Goal: Task Accomplishment & Management: Use online tool/utility

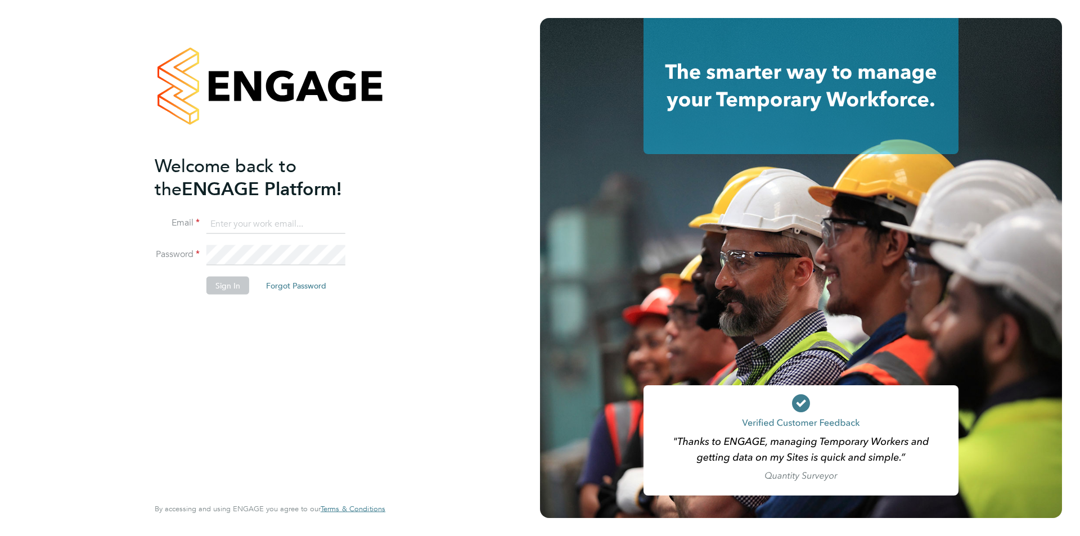
type input "roslyn.ogarro@ncclondon.ac.uk"
click at [227, 283] on button "Sign In" at bounding box center [227, 285] width 43 height 18
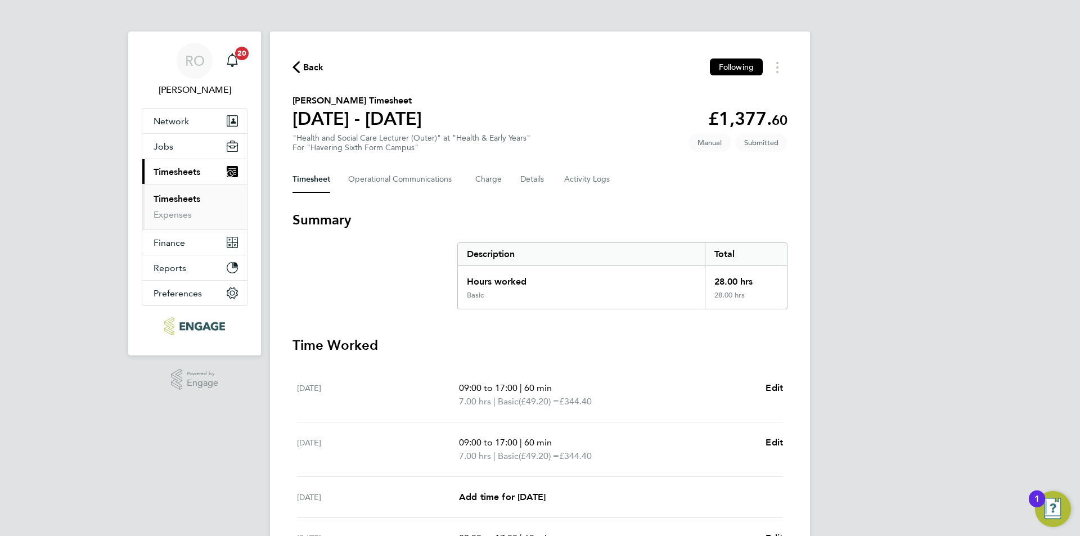
click at [192, 196] on link "Timesheets" at bounding box center [177, 199] width 47 height 11
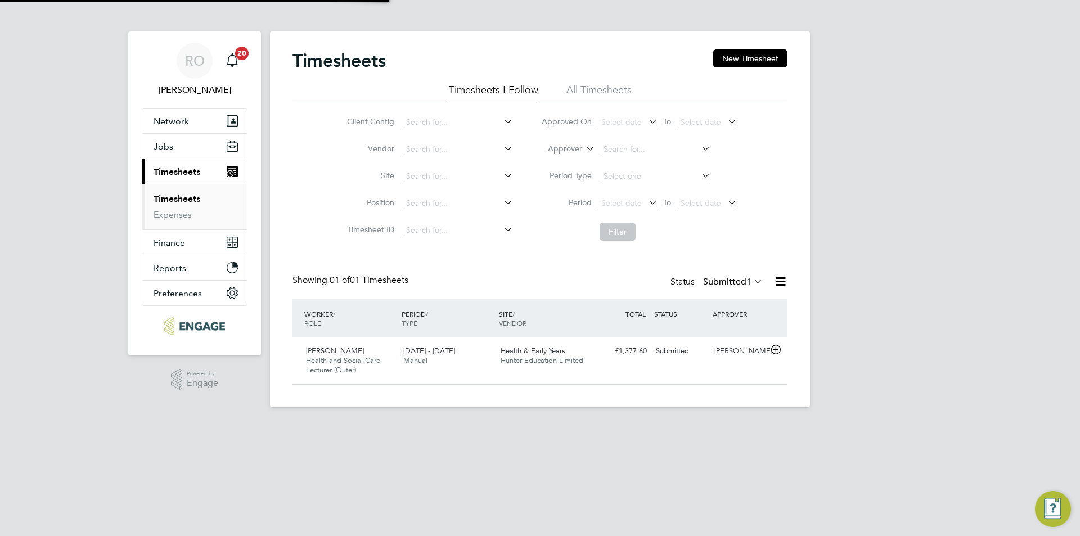
scroll to position [29, 98]
click at [540, 365] on span "Hunter Education Limited" at bounding box center [542, 361] width 83 height 10
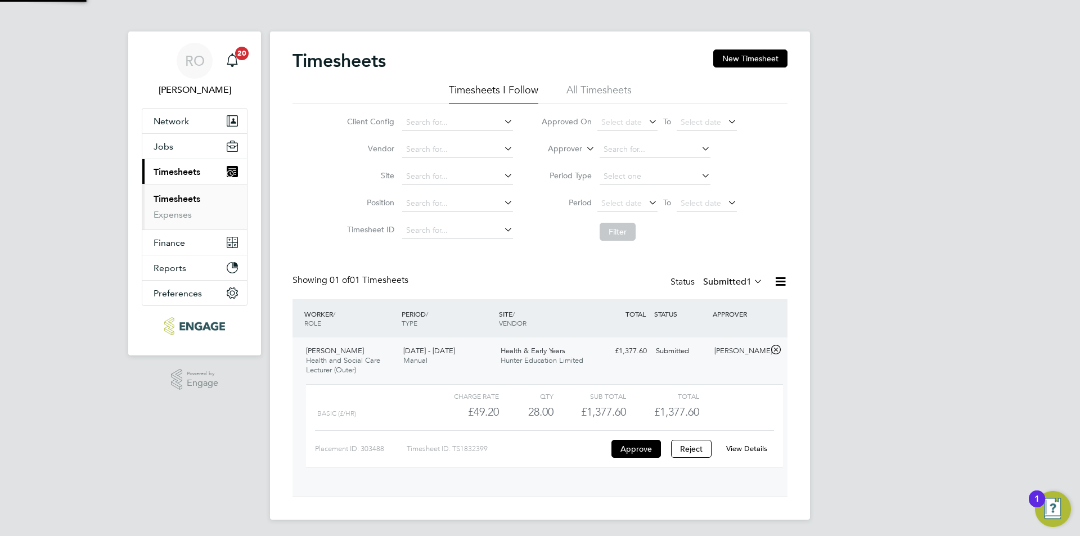
scroll to position [19, 110]
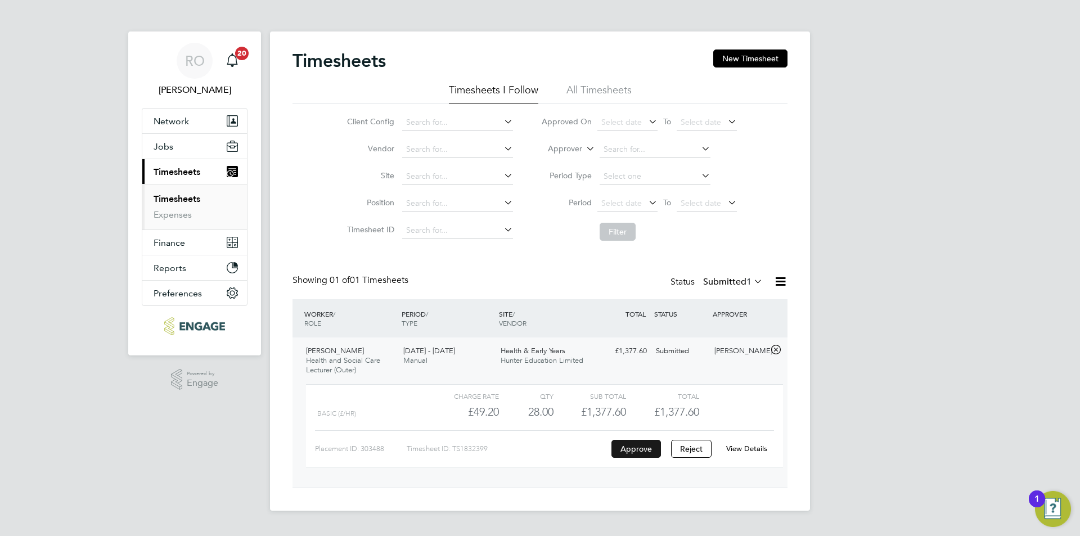
click at [638, 450] on button "Approve" at bounding box center [636, 449] width 50 height 18
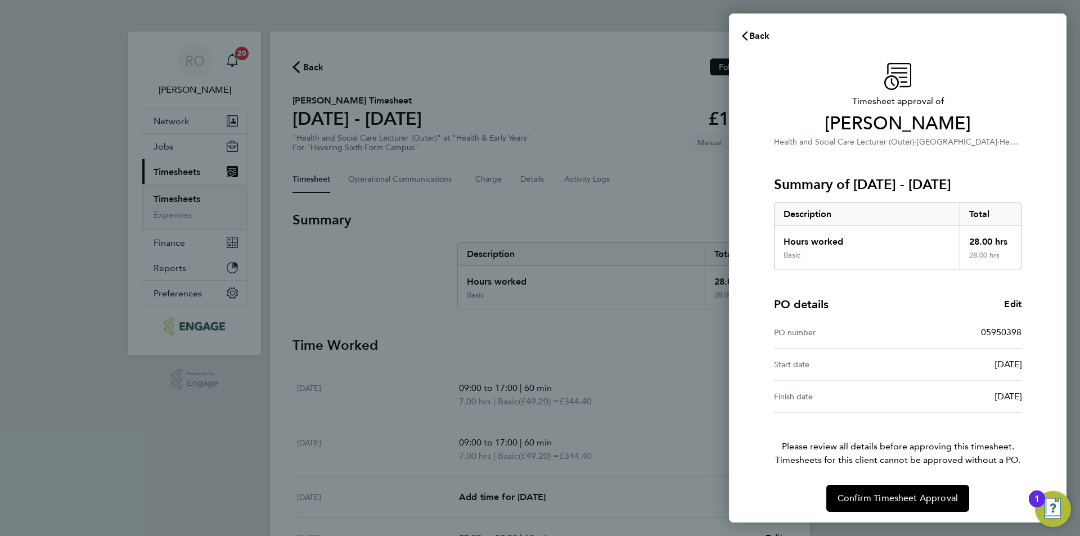
scroll to position [3, 0]
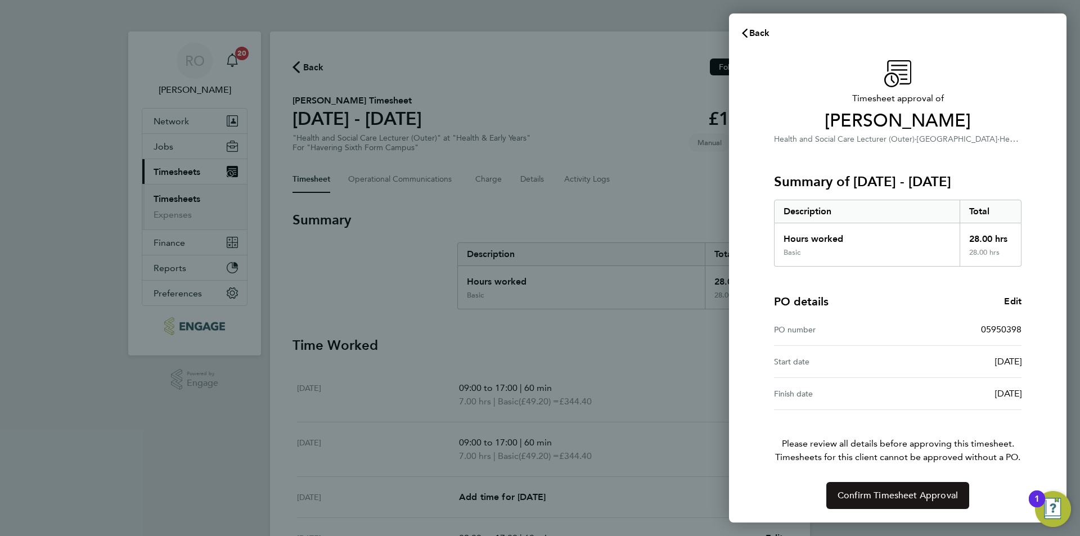
click at [879, 494] on span "Confirm Timesheet Approval" at bounding box center [898, 495] width 120 height 11
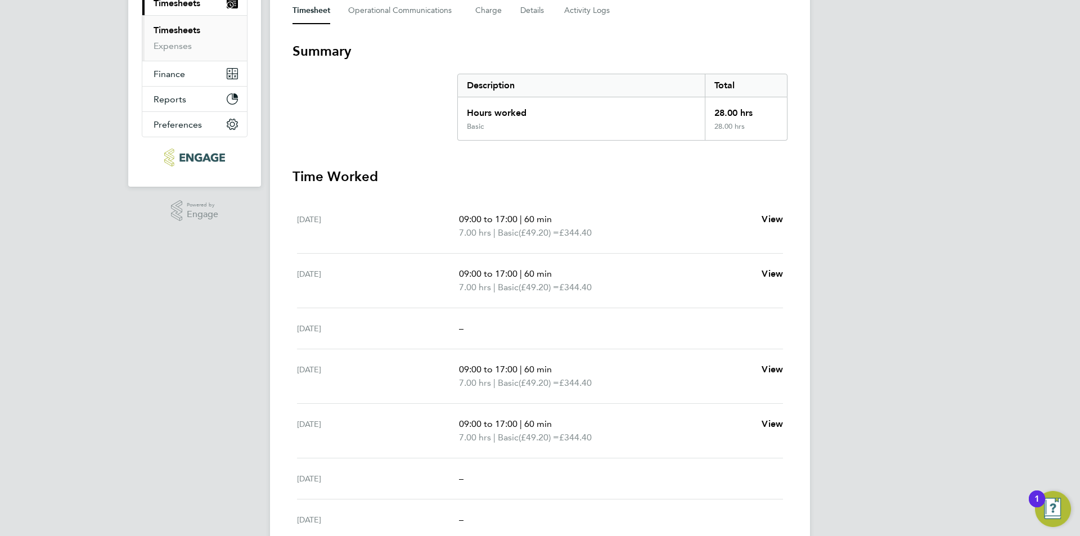
scroll to position [159, 0]
